Goal: Task Accomplishment & Management: Manage account settings

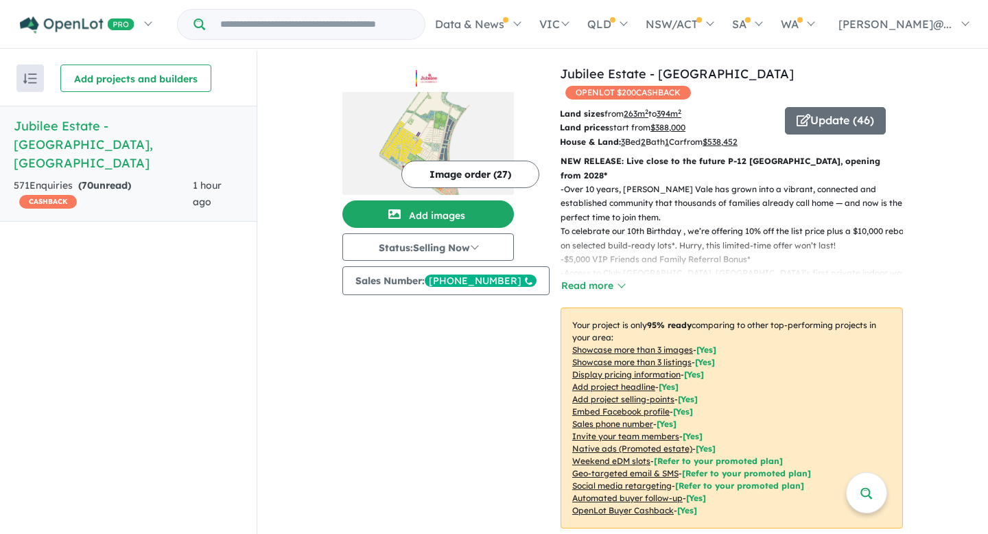
scroll to position [1, 0]
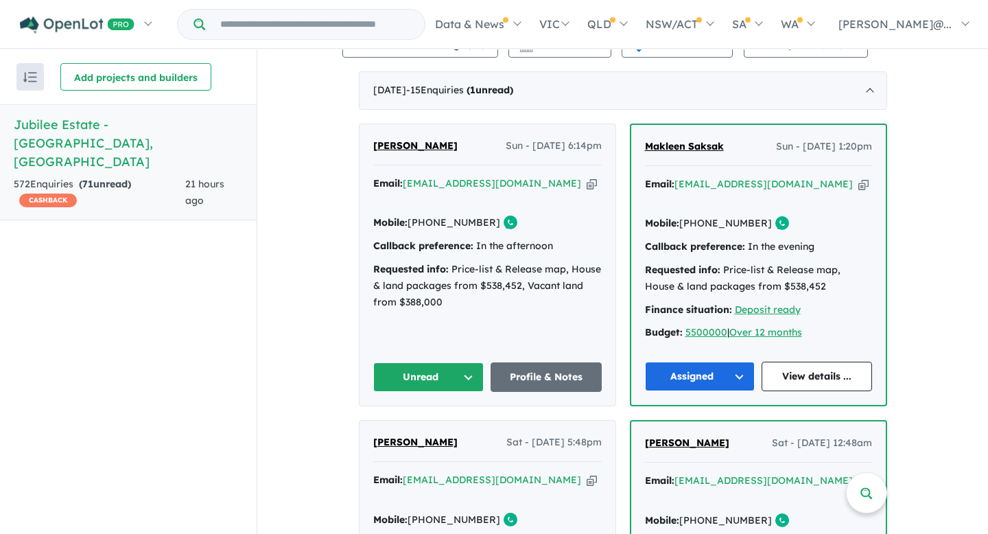
scroll to position [554, 0]
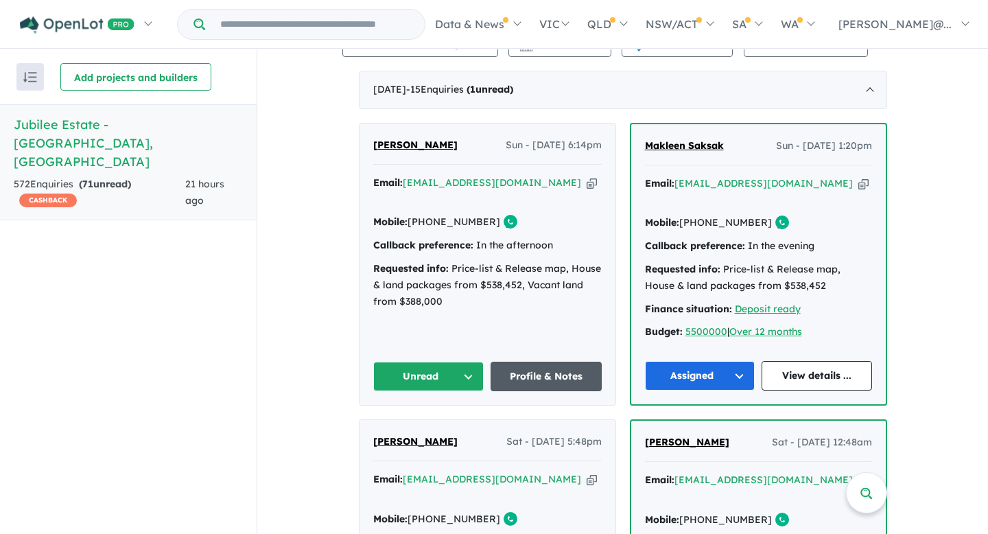
click at [541, 362] on link "Profile & Notes" at bounding box center [545, 376] width 111 height 29
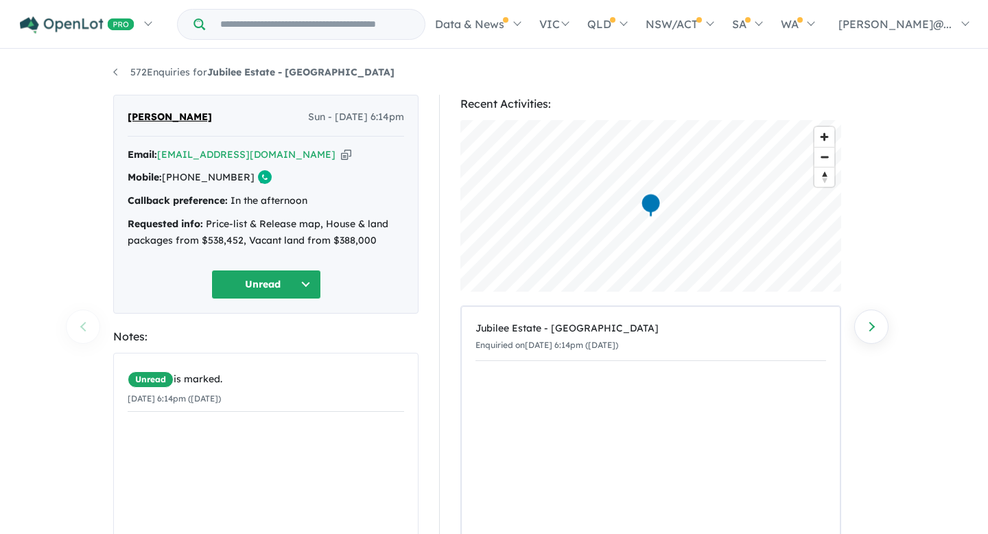
drag, startPoint x: 237, startPoint y: 177, endPoint x: 187, endPoint y: 180, distance: 50.2
click at [187, 180] on link "[PHONE_NUMBER]" at bounding box center [208, 177] width 93 height 12
copy link "497 427 278"
drag, startPoint x: 126, startPoint y: 115, endPoint x: 168, endPoint y: 124, distance: 43.5
click at [168, 124] on div "[PERSON_NAME] Sun - [DATE] 6:14pm Email: [EMAIL_ADDRESS][DOMAIN_NAME] Copied! M…" at bounding box center [265, 204] width 305 height 219
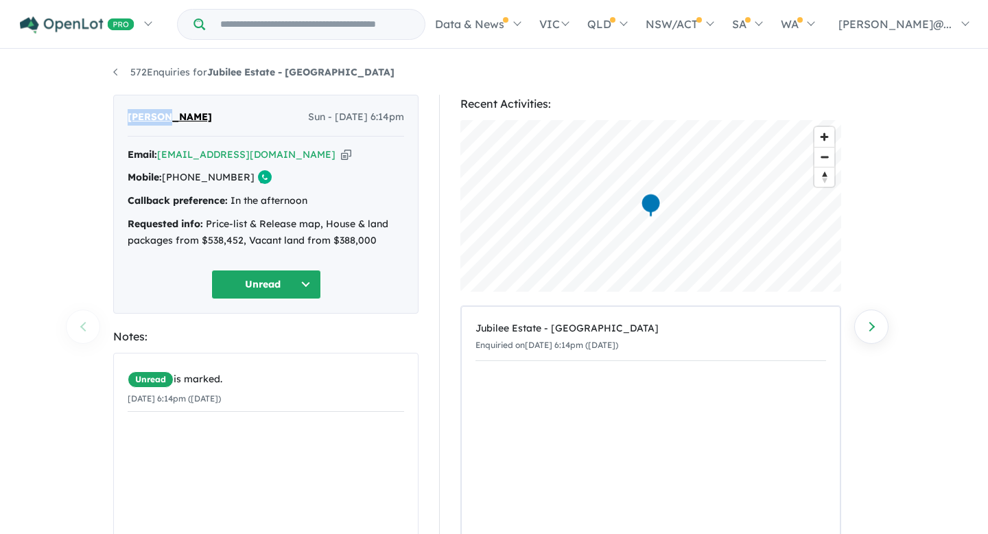
copy span "[PERSON_NAME]"
drag, startPoint x: 206, startPoint y: 118, endPoint x: 174, endPoint y: 116, distance: 32.3
click at [174, 116] on div "[PERSON_NAME] Sun - [DATE] 6:14pm" at bounding box center [266, 122] width 276 height 27
copy span "Rawat"
click at [341, 156] on icon "button" at bounding box center [346, 154] width 10 height 14
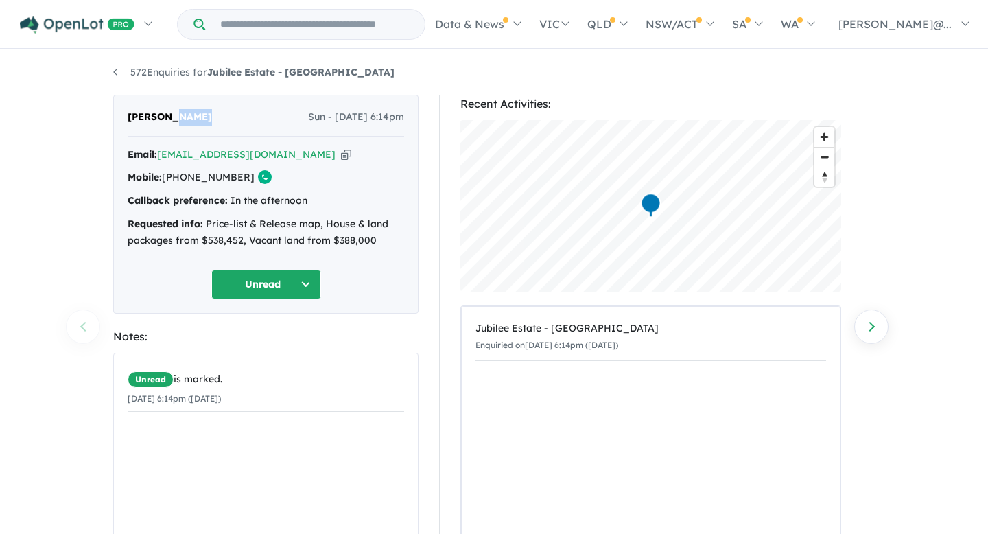
copy span "Rawat"
drag, startPoint x: 236, startPoint y: 176, endPoint x: 187, endPoint y: 178, distance: 49.5
click at [187, 178] on link "[PHONE_NUMBER]" at bounding box center [208, 177] width 93 height 12
copy link "497 427 278"
click at [309, 292] on button "Unread" at bounding box center [266, 284] width 110 height 29
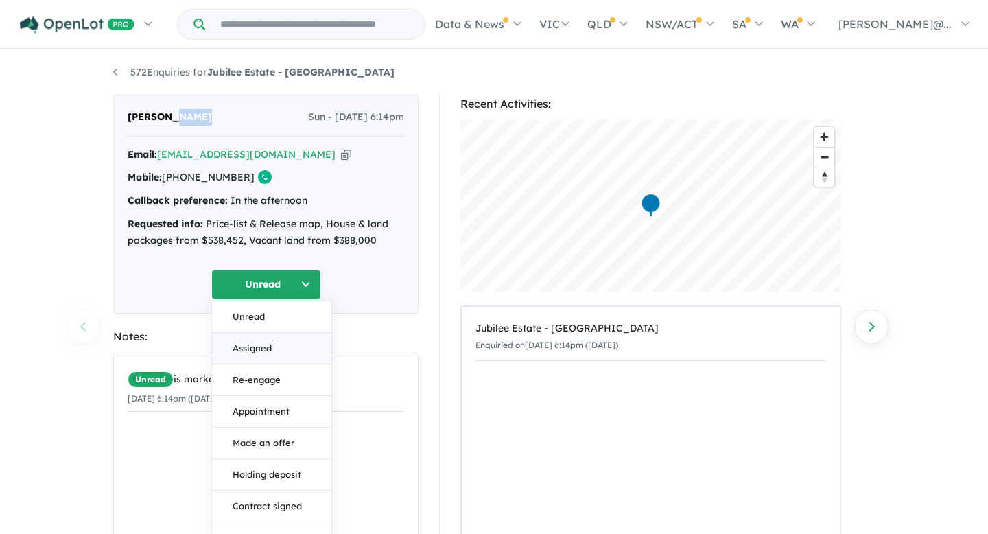
click at [297, 351] on button "Assigned" at bounding box center [271, 349] width 119 height 32
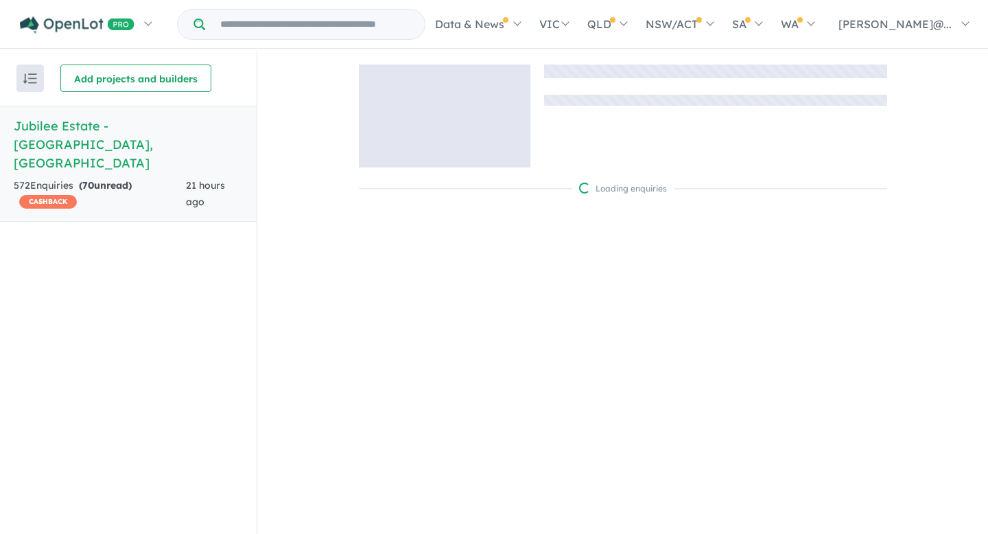
scroll to position [1, 0]
